Goal: Register for event/course

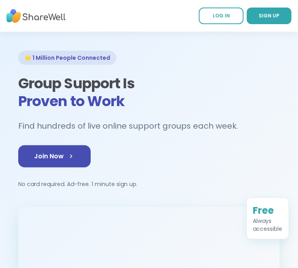
click at [38, 16] on img at bounding box center [35, 16] width 59 height 22
click at [44, 14] on img at bounding box center [35, 16] width 59 height 22
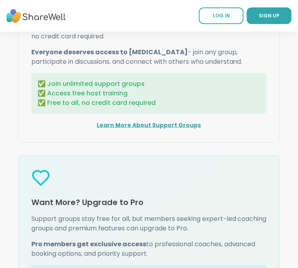
scroll to position [1432, 0]
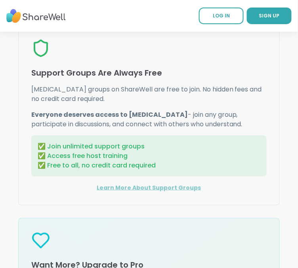
click at [159, 192] on link "Learn More About Support Groups" at bounding box center [149, 188] width 104 height 8
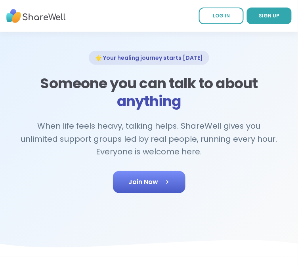
click at [135, 185] on span "Join Now" at bounding box center [149, 183] width 41 height 10
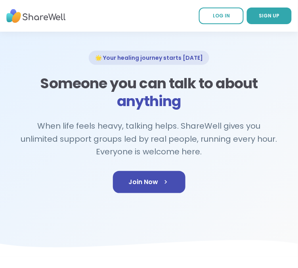
click at [36, 15] on img at bounding box center [35, 16] width 59 height 22
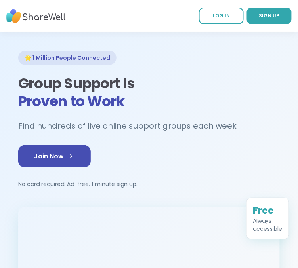
click at [52, 56] on div "🌟 1 Million People Connected" at bounding box center [67, 58] width 98 height 14
click at [66, 92] on span "Proven to Work" at bounding box center [71, 101] width 106 height 20
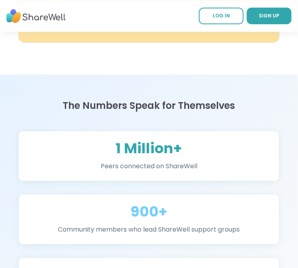
scroll to position [739, 0]
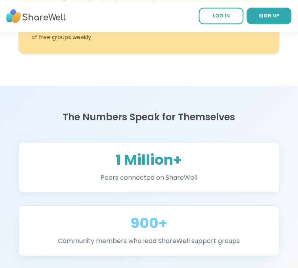
click at [155, 232] on div "900+" at bounding box center [149, 224] width 242 height 16
drag, startPoint x: 161, startPoint y: 161, endPoint x: 157, endPoint y: 195, distance: 34.3
click at [157, 193] on div "1 Million+ Peers connected on ShareWell" at bounding box center [149, 167] width 262 height 51
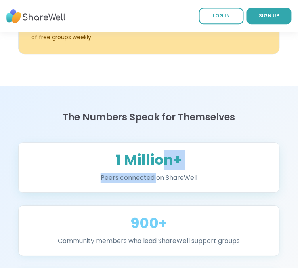
click at [157, 183] on p "Peers connected on ShareWell" at bounding box center [149, 178] width 242 height 10
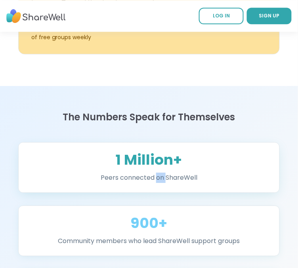
click at [157, 183] on p "Peers connected on ShareWell" at bounding box center [149, 178] width 242 height 10
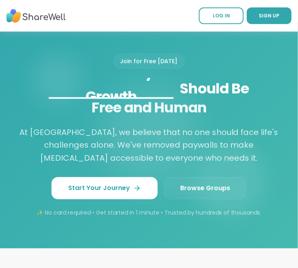
scroll to position [1069, 0]
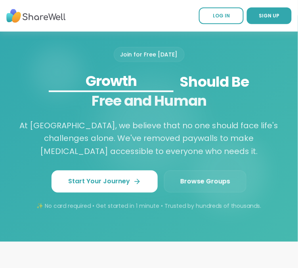
click at [209, 187] on span "Browse Groups" at bounding box center [205, 182] width 50 height 10
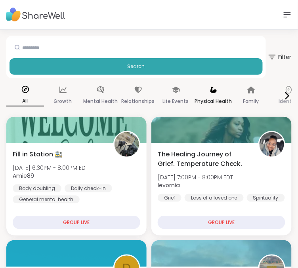
click at [217, 94] on icon at bounding box center [213, 90] width 9 height 9
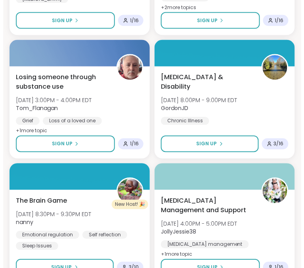
scroll to position [1594, 0]
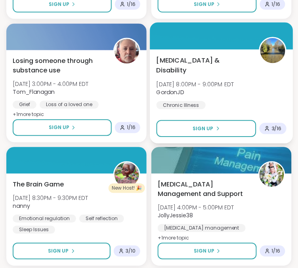
click at [274, 128] on span "3 / 16" at bounding box center [277, 129] width 10 height 6
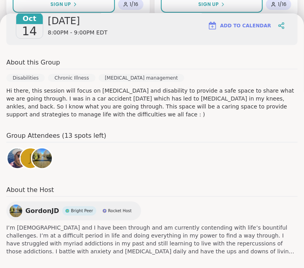
scroll to position [128, 0]
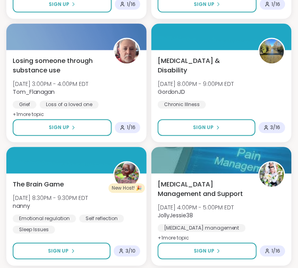
drag, startPoint x: 304, startPoint y: 146, endPoint x: 304, endPoint y: 141, distance: 4.4
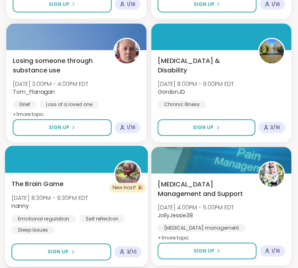
click at [125, 250] on icon at bounding box center [122, 253] width 6 height 6
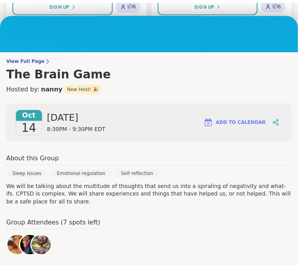
scroll to position [0, 0]
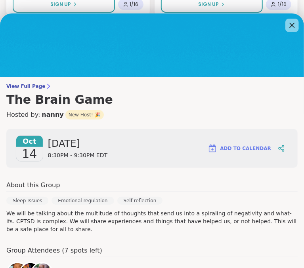
click at [287, 26] on icon at bounding box center [292, 25] width 10 height 10
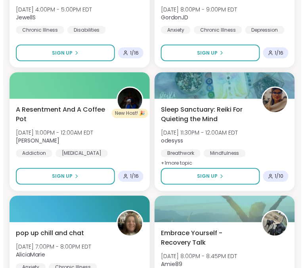
scroll to position [2046, 0]
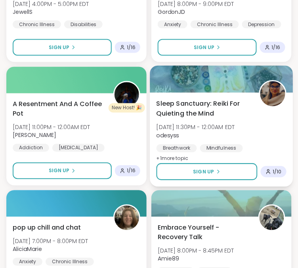
click at [271, 175] on div "1 / 10" at bounding box center [274, 172] width 26 height 11
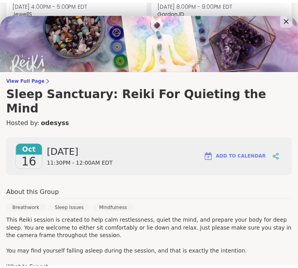
scroll to position [0, 0]
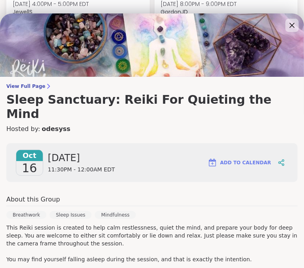
click at [287, 27] on icon at bounding box center [292, 25] width 10 height 10
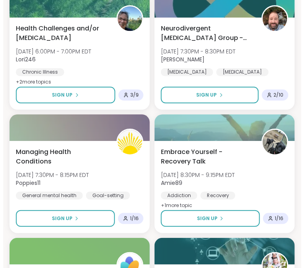
scroll to position [1259, 0]
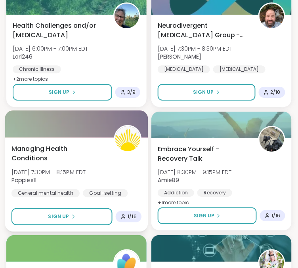
click at [130, 215] on span "1 / 16" at bounding box center [132, 217] width 9 height 6
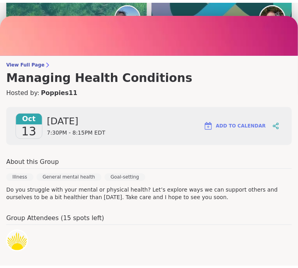
scroll to position [5, 0]
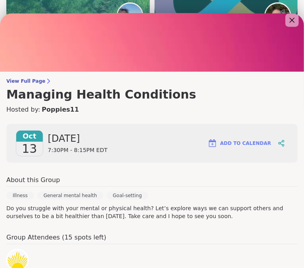
click at [287, 21] on icon at bounding box center [292, 20] width 10 height 10
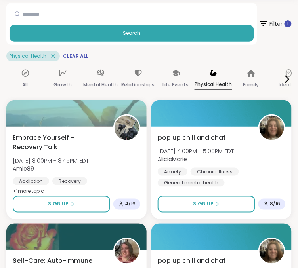
scroll to position [0, 0]
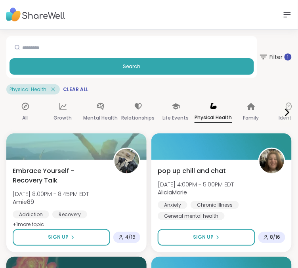
click at [287, 13] on icon at bounding box center [288, 15] width 10 height 10
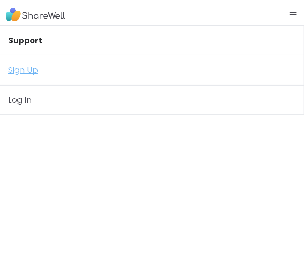
click at [36, 70] on link "Sign Up" at bounding box center [152, 70] width 304 height 30
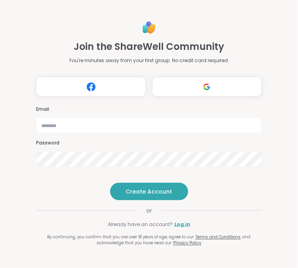
scroll to position [22, 0]
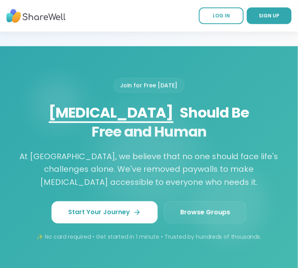
scroll to position [1040, 0]
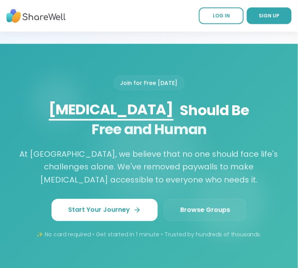
click at [197, 215] on span "Browse Groups" at bounding box center [205, 211] width 50 height 10
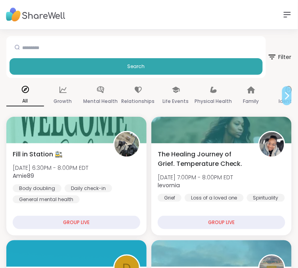
click at [289, 98] on icon at bounding box center [287, 96] width 10 height 10
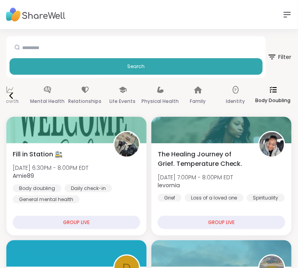
click at [279, 96] on p "Body Doubling" at bounding box center [273, 101] width 35 height 10
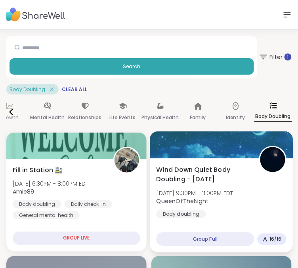
click at [272, 241] on span "16 / 16" at bounding box center [276, 239] width 12 height 6
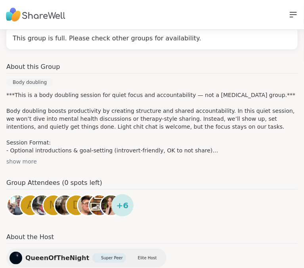
scroll to position [155, 0]
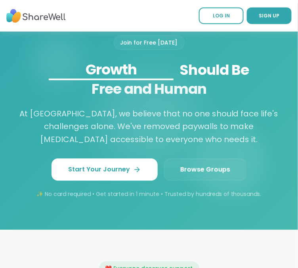
scroll to position [1085, 0]
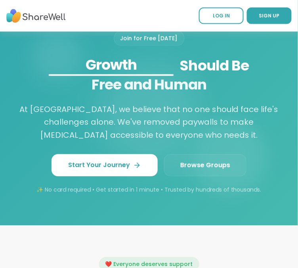
click at [216, 170] on span "Browse Groups" at bounding box center [205, 166] width 50 height 10
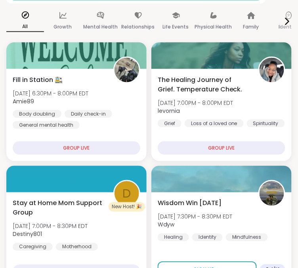
scroll to position [72, 0]
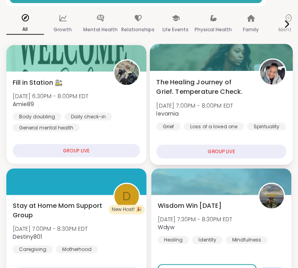
click at [228, 152] on div "GROUP LIVE" at bounding box center [222, 152] width 130 height 14
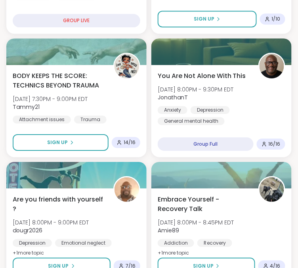
scroll to position [347, 0]
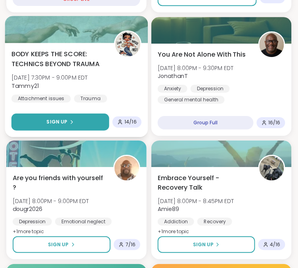
click at [90, 117] on button "Sign Up" at bounding box center [60, 122] width 98 height 17
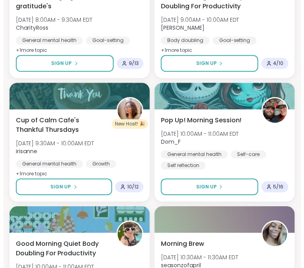
scroll to position [1667, 0]
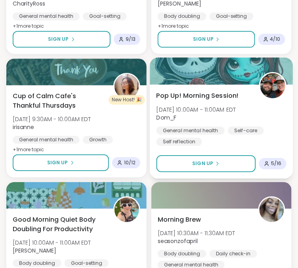
click at [211, 74] on div at bounding box center [221, 70] width 143 height 27
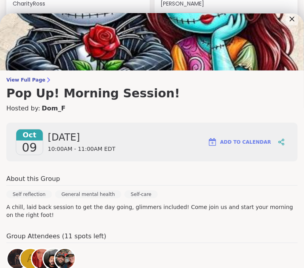
scroll to position [0, 0]
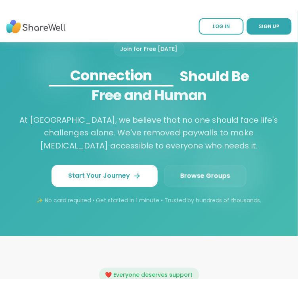
scroll to position [1085, 0]
